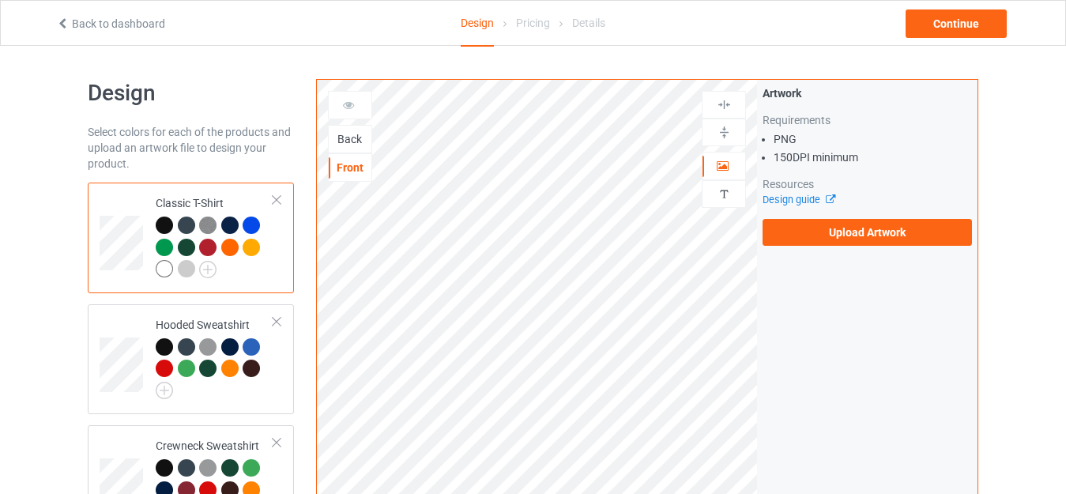
click at [165, 267] on div at bounding box center [164, 268] width 17 height 17
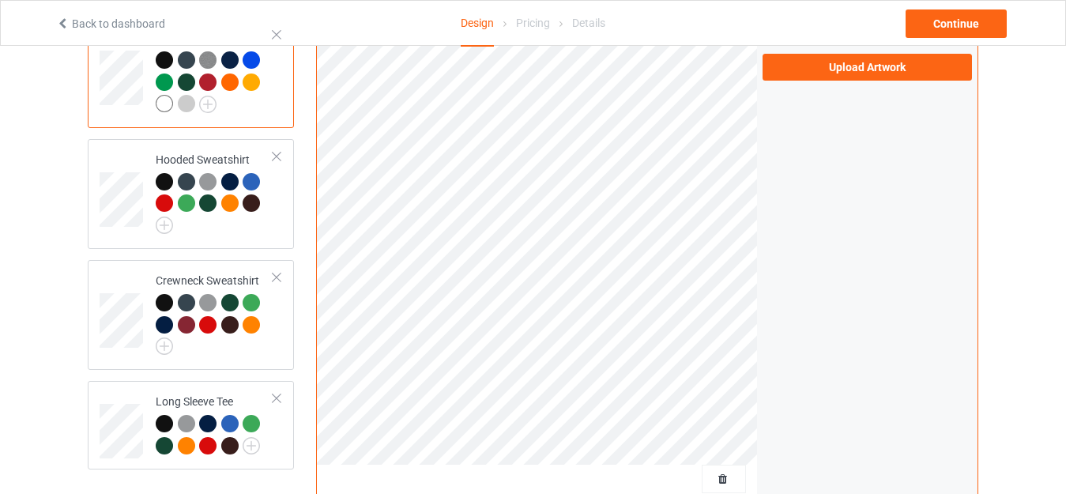
scroll to position [158, 0]
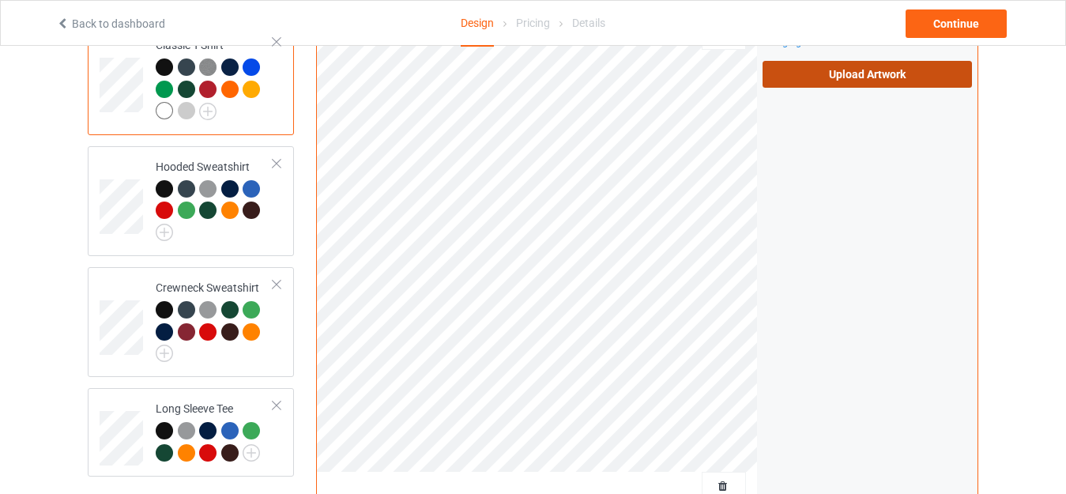
click at [835, 82] on label "Upload Artwork" at bounding box center [867, 74] width 209 height 27
click at [0, 0] on input "Upload Artwork" at bounding box center [0, 0] width 0 height 0
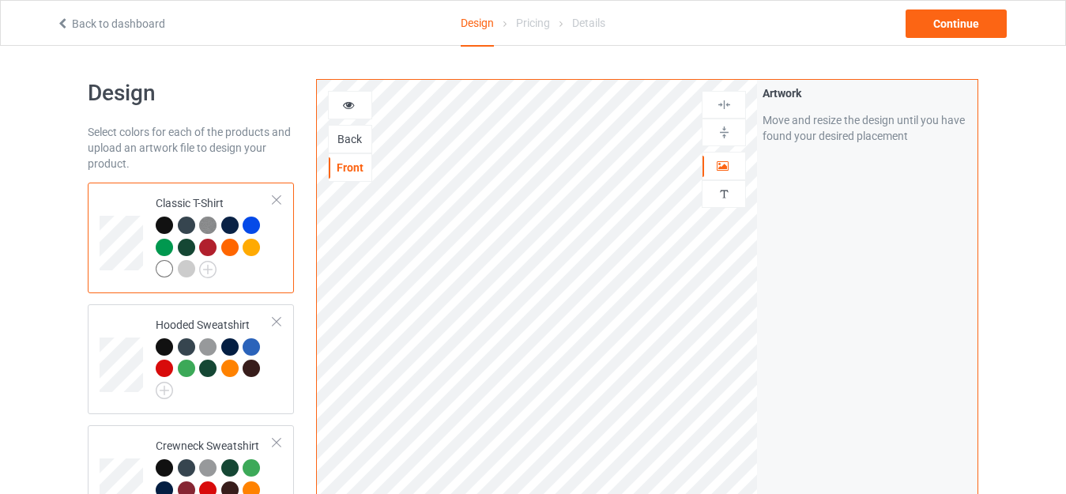
click at [345, 153] on div "Front" at bounding box center [350, 167] width 44 height 28
click at [341, 136] on div "Back" at bounding box center [350, 139] width 43 height 16
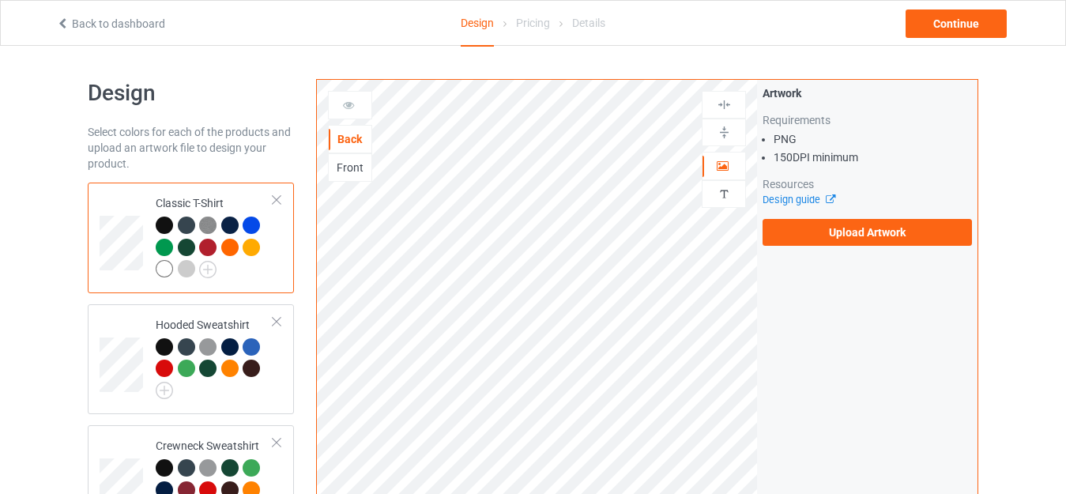
click at [829, 246] on div "Artwork Requirements PNG 150 DPI minimum Resources Design guide Upload Artwork" at bounding box center [867, 166] width 221 height 172
click at [840, 240] on label "Upload Artwork" at bounding box center [867, 232] width 209 height 27
click at [0, 0] on input "Upload Artwork" at bounding box center [0, 0] width 0 height 0
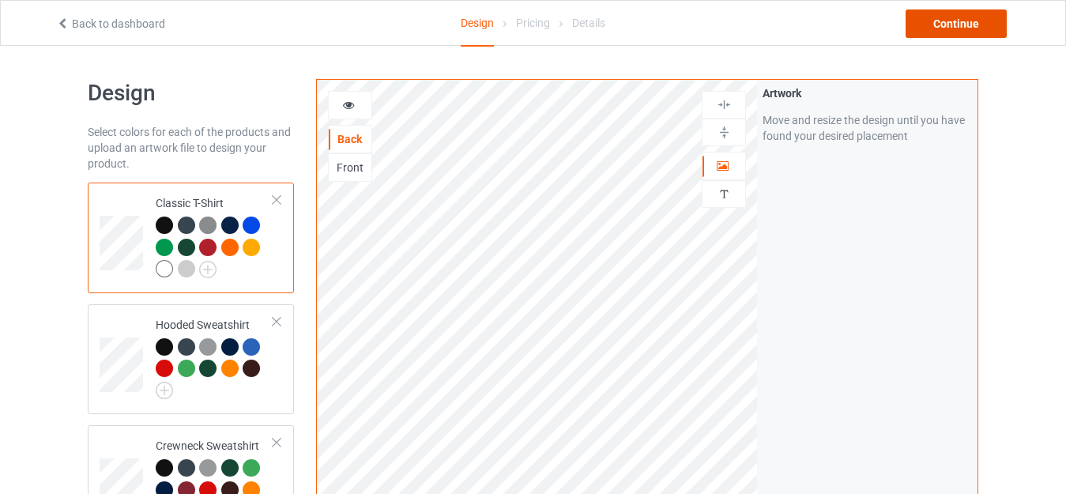
click at [960, 13] on div "Continue" at bounding box center [956, 23] width 101 height 28
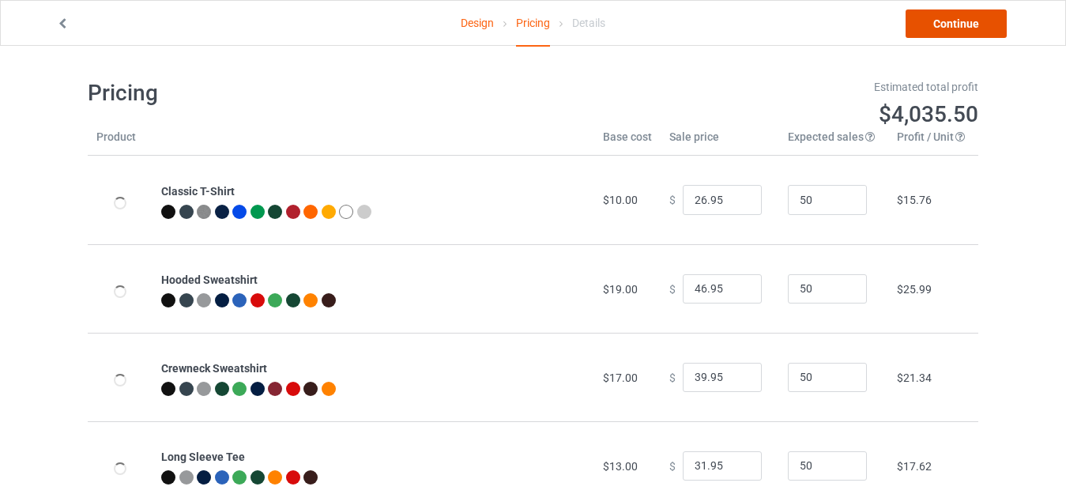
click at [960, 14] on link "Continue" at bounding box center [956, 23] width 101 height 28
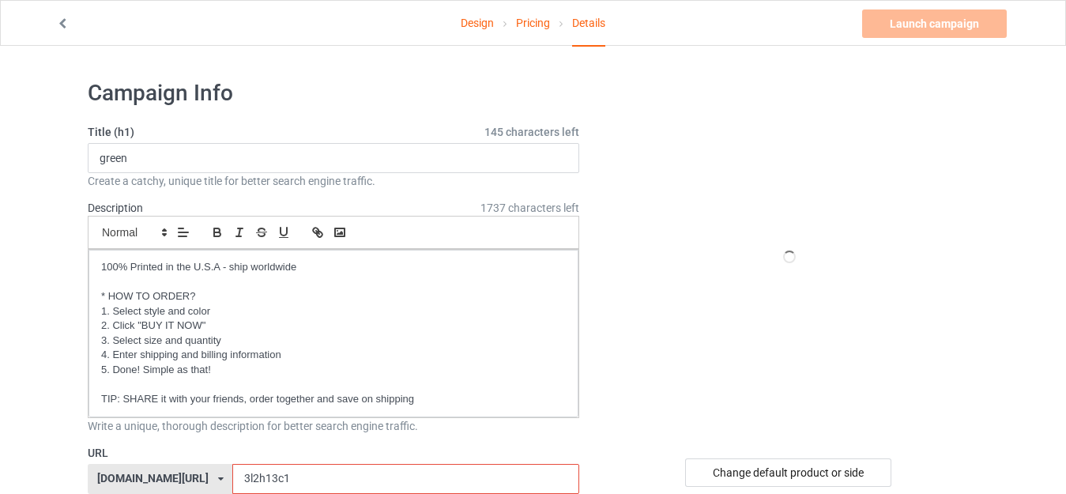
scroll to position [158, 0]
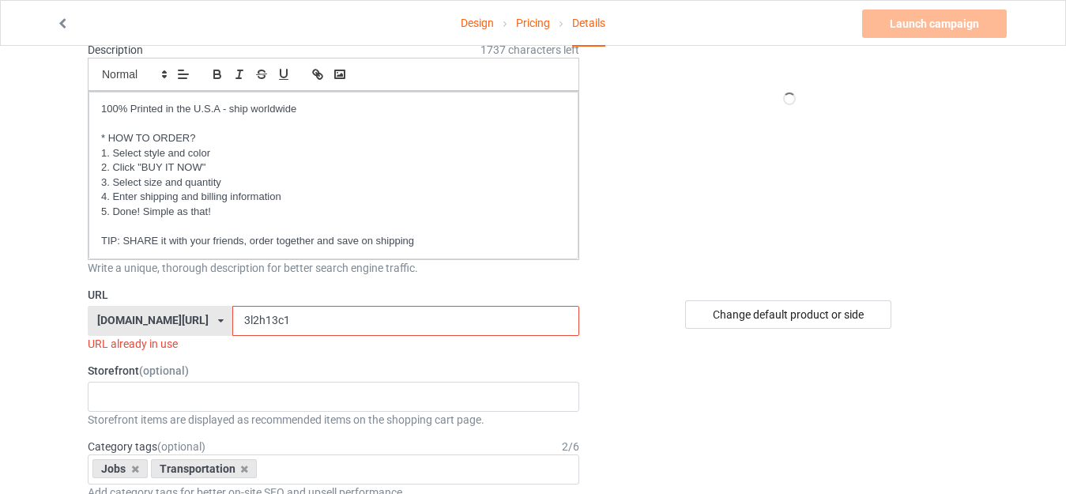
click at [266, 316] on input "3l2h13c1" at bounding box center [405, 321] width 346 height 30
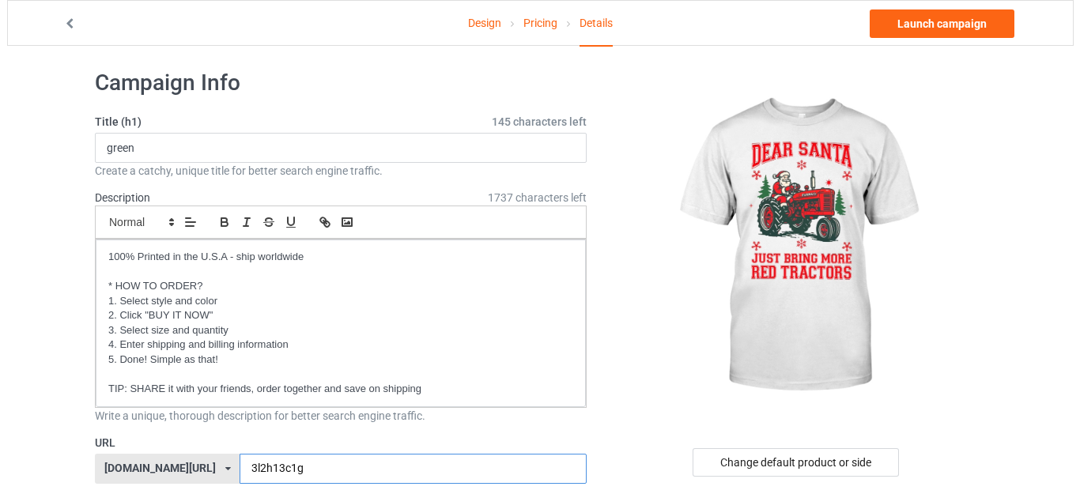
scroll to position [0, 0]
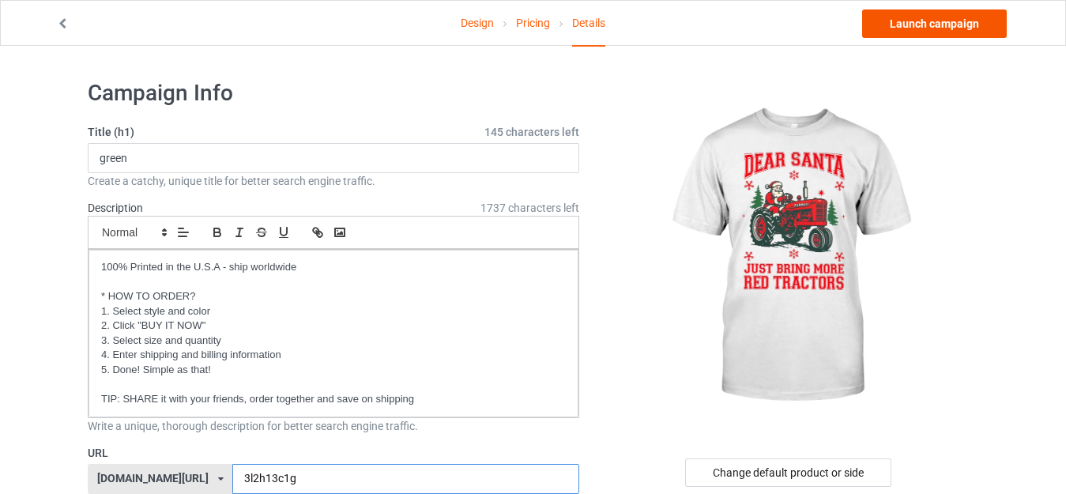
type input "3l2h13c1g"
click at [916, 30] on link "Launch campaign" at bounding box center [934, 23] width 145 height 28
